Goal: Information Seeking & Learning: Compare options

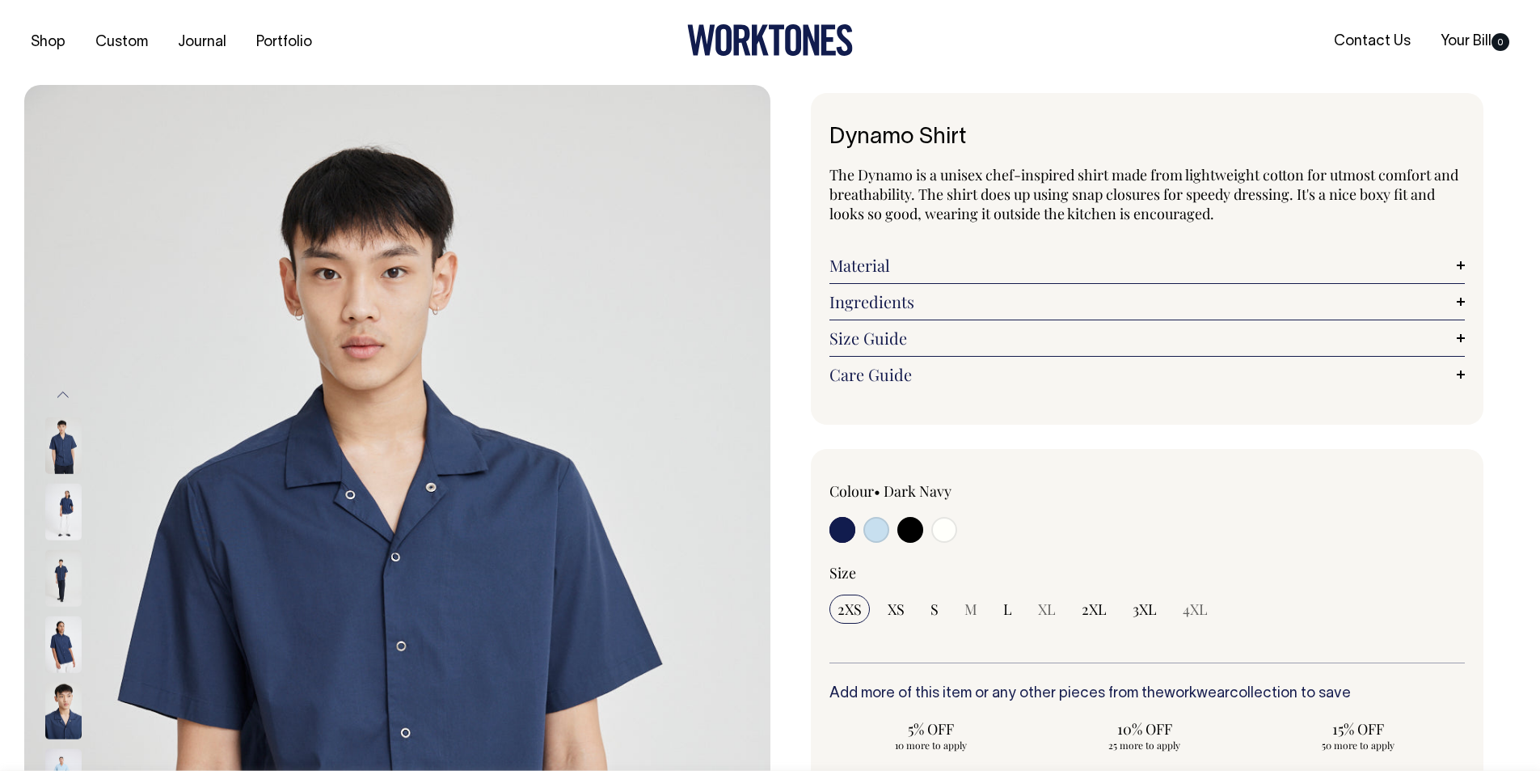
click at [939, 534] on input "radio" at bounding box center [944, 530] width 26 height 26
radio input "true"
select select "Off-White"
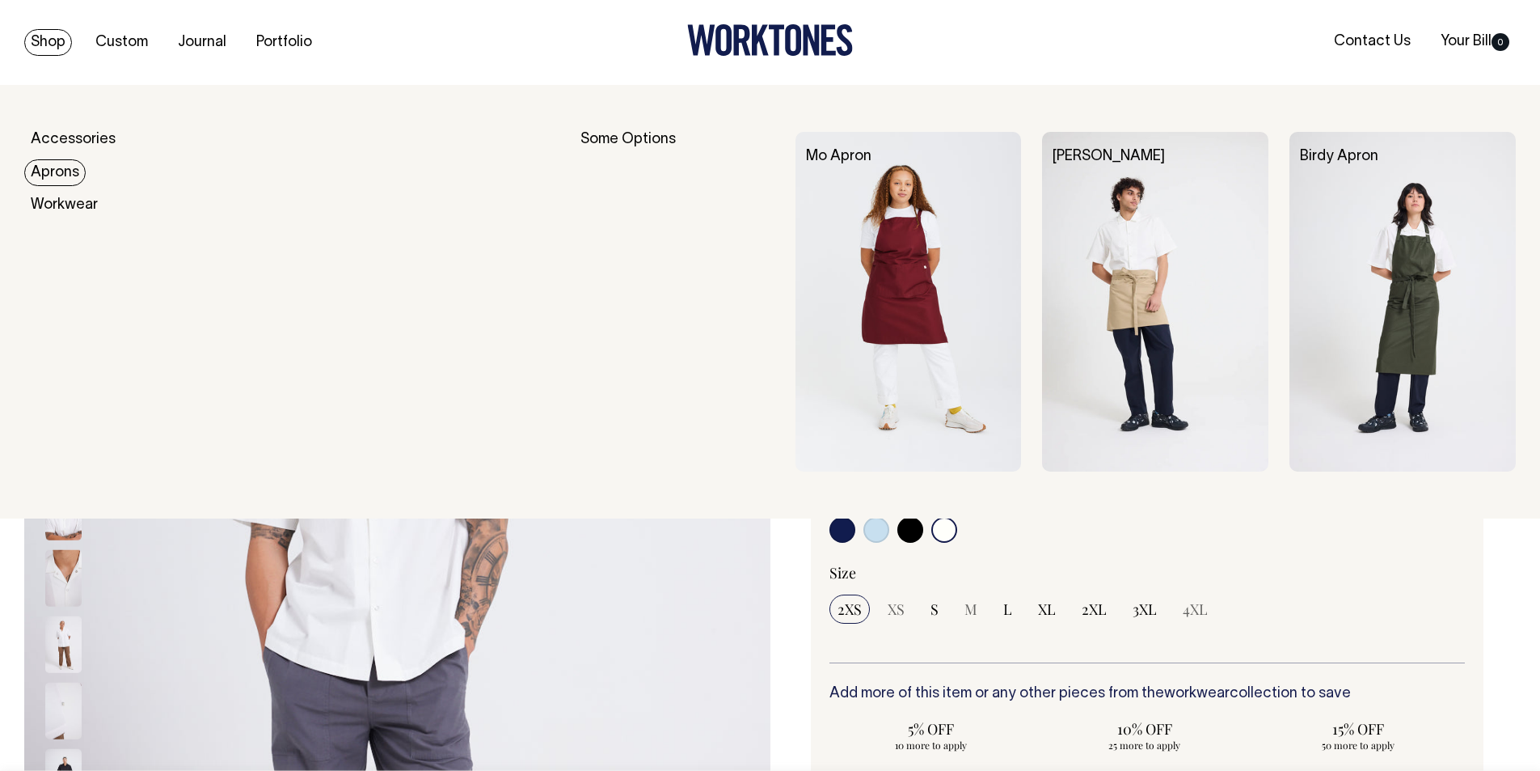
click at [53, 178] on link "Aprons" at bounding box center [54, 172] width 61 height 27
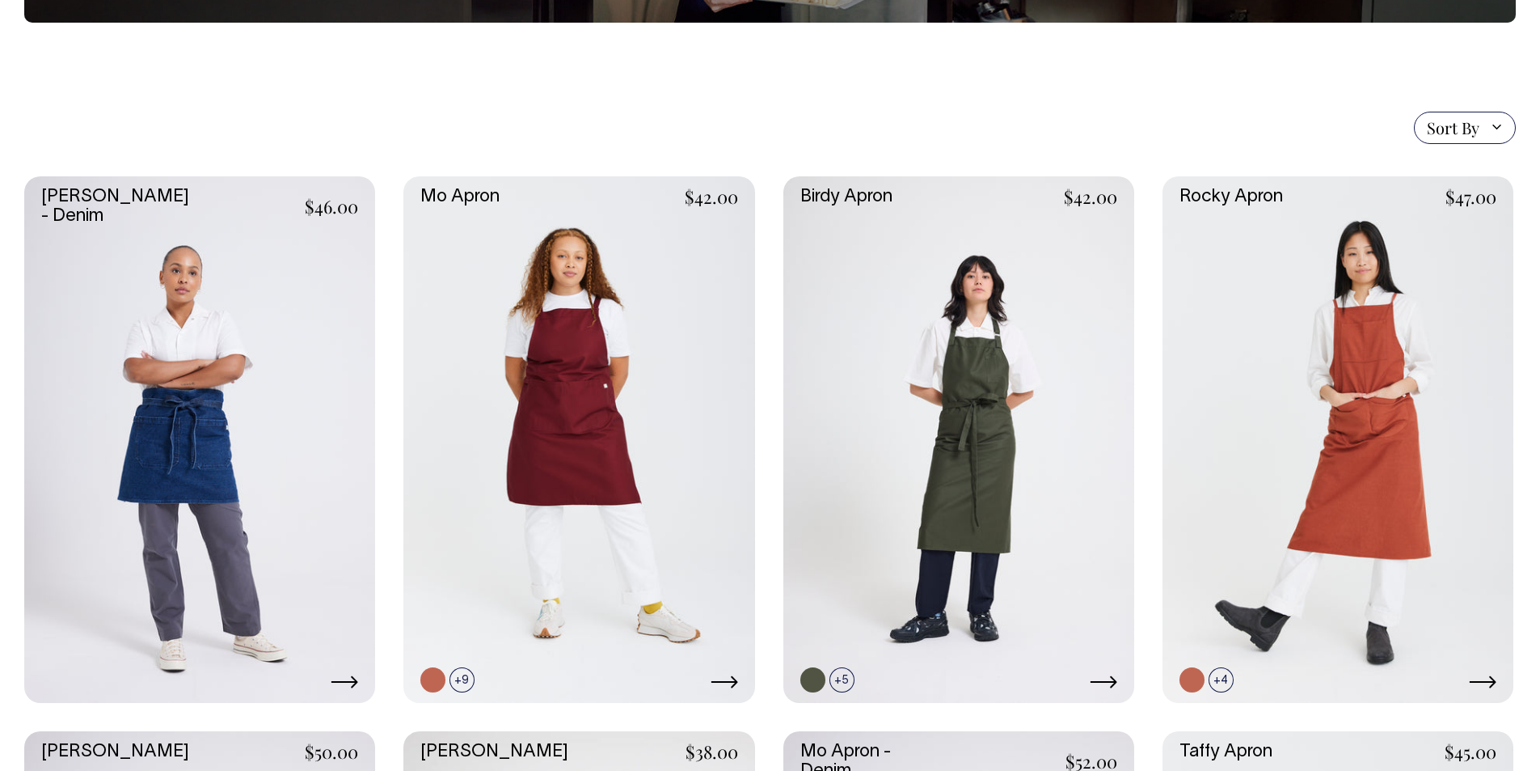
click at [605, 332] on link at bounding box center [578, 439] width 351 height 526
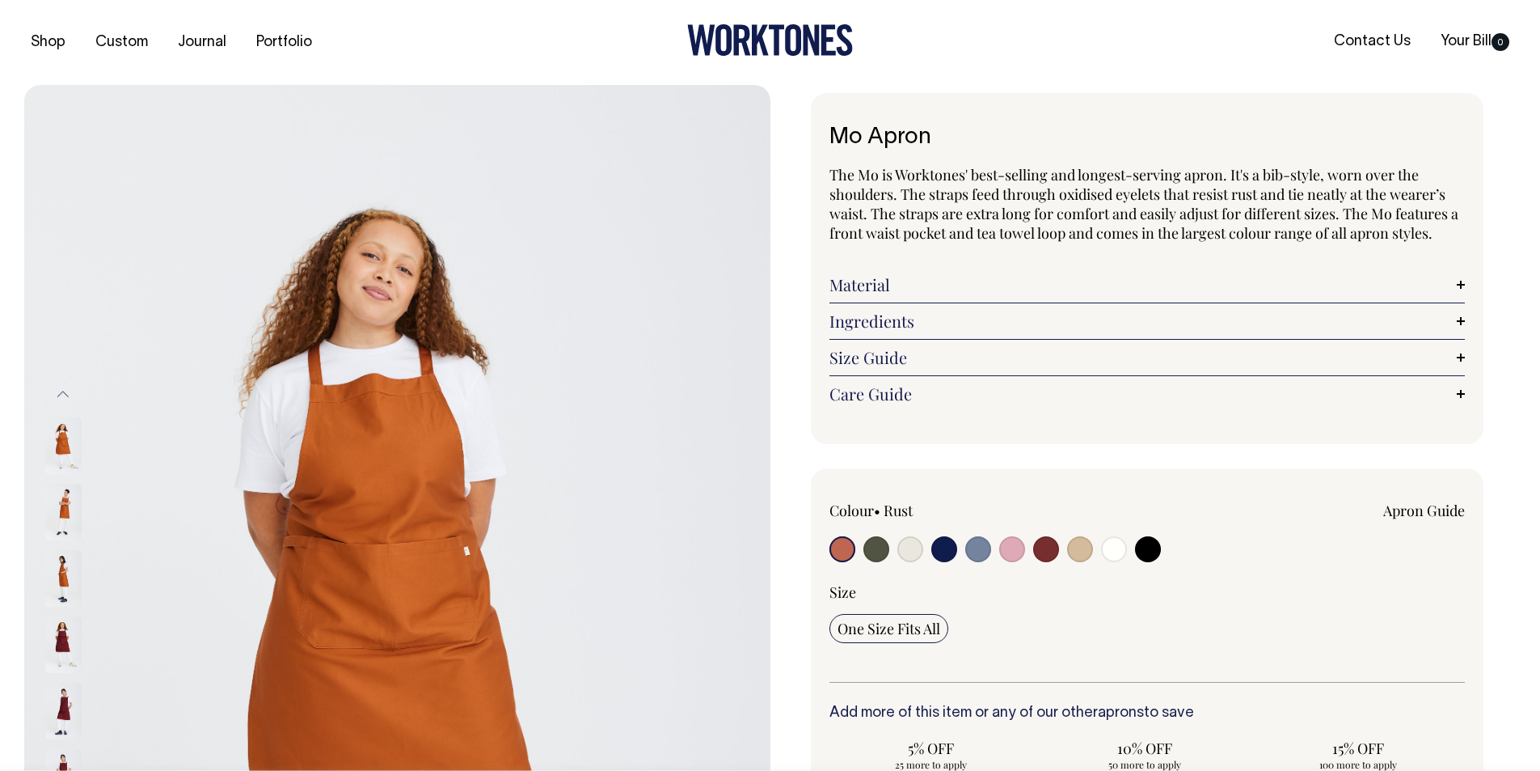
click at [983, 547] on input "radio" at bounding box center [978, 549] width 26 height 26
radio input "true"
select select "Blue/Grey"
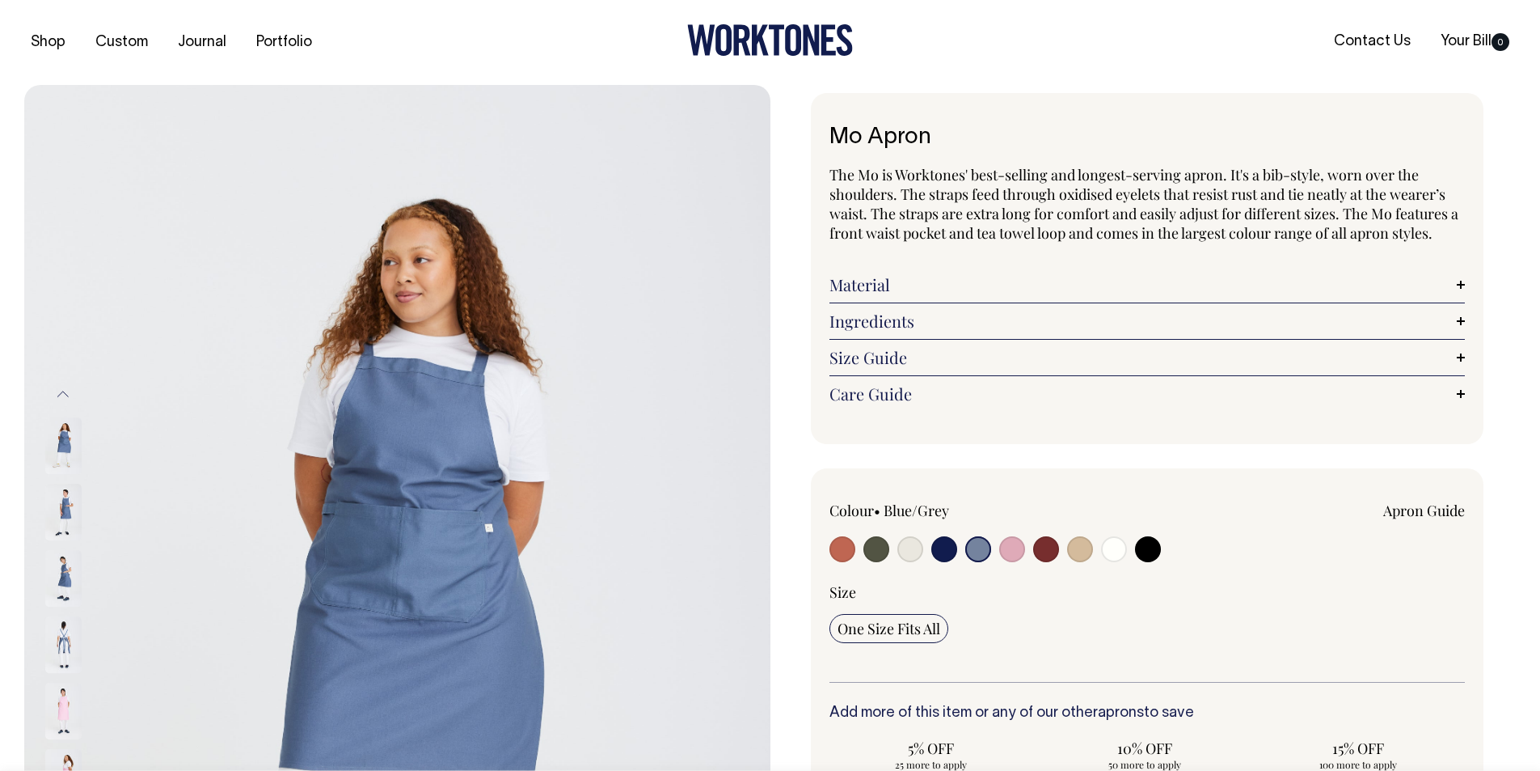
click at [944, 545] on input "radio" at bounding box center [944, 549] width 26 height 26
radio input "true"
select select "Dark Navy"
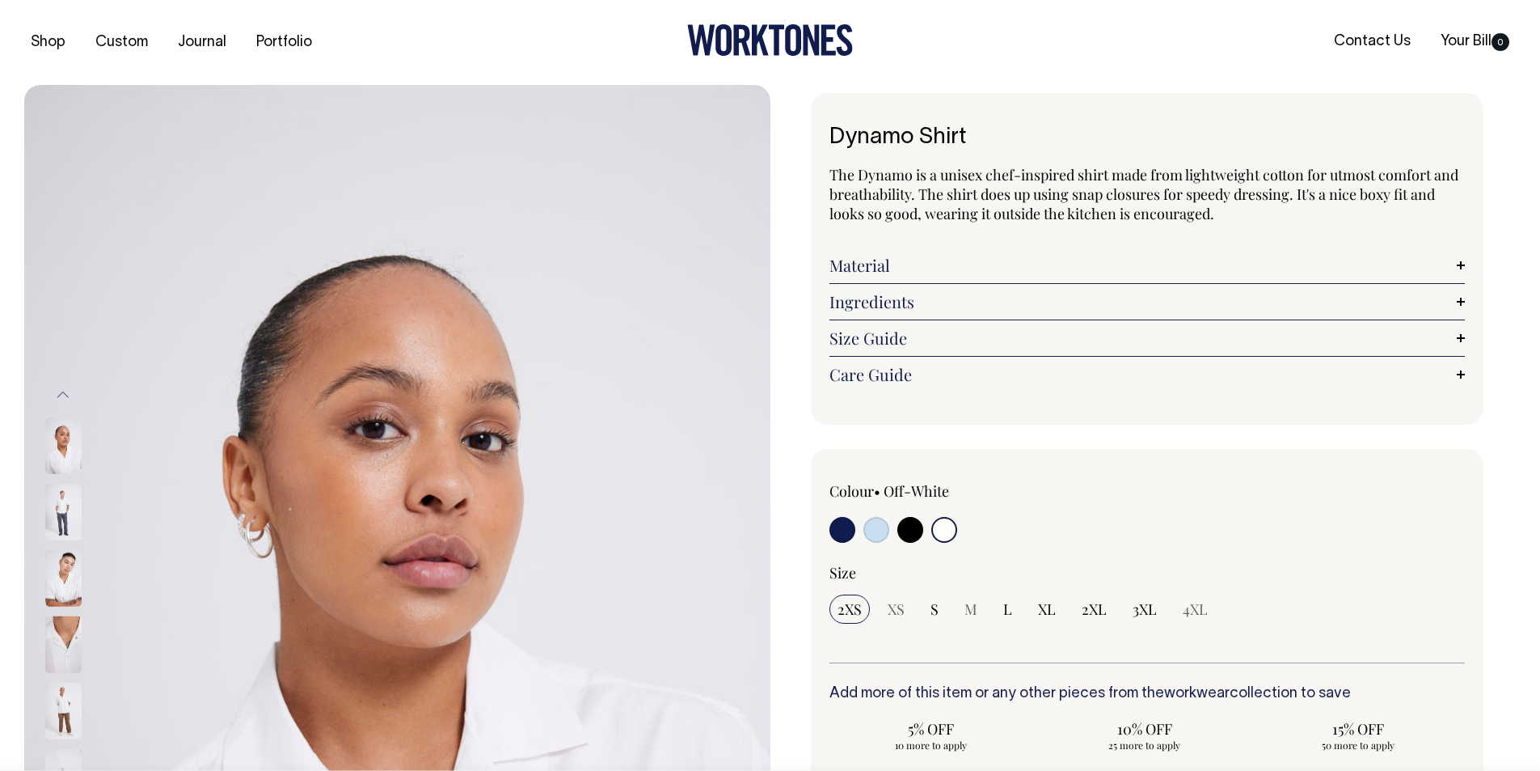
select select "Off-White"
